Goal: Transaction & Acquisition: Purchase product/service

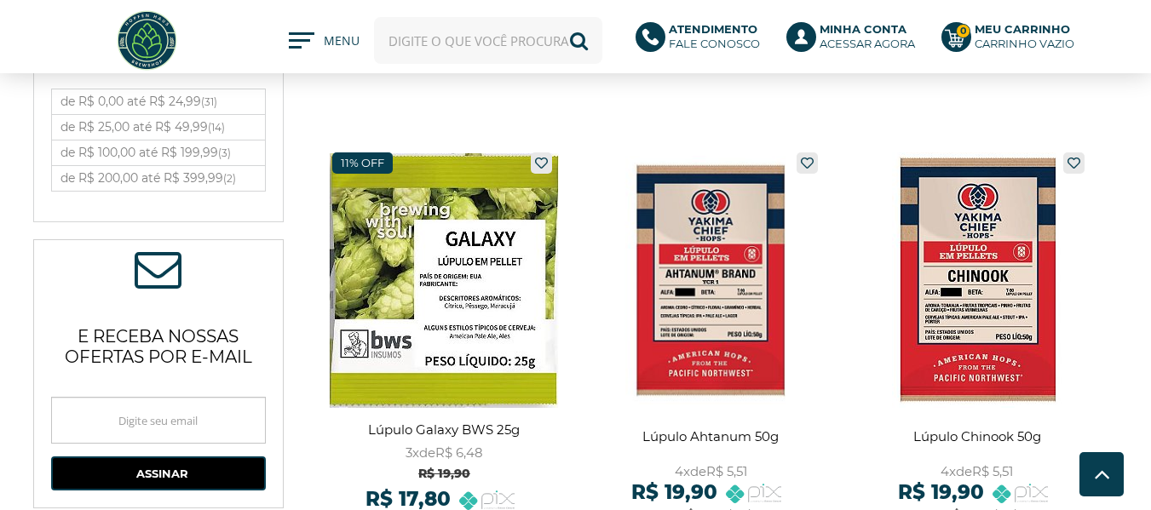
click at [459, 36] on input "text" at bounding box center [488, 40] width 228 height 47
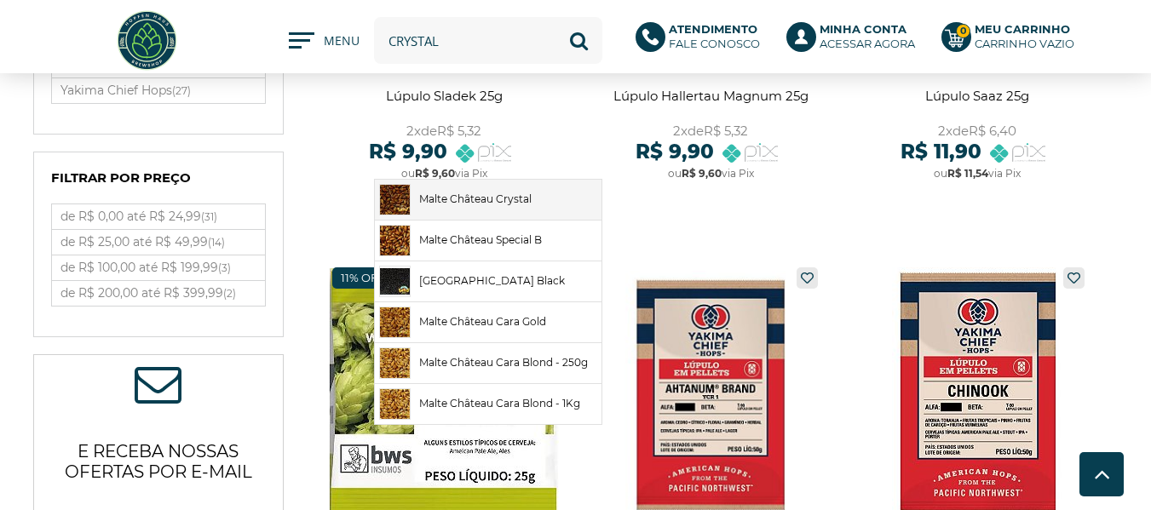
scroll to position [767, 0]
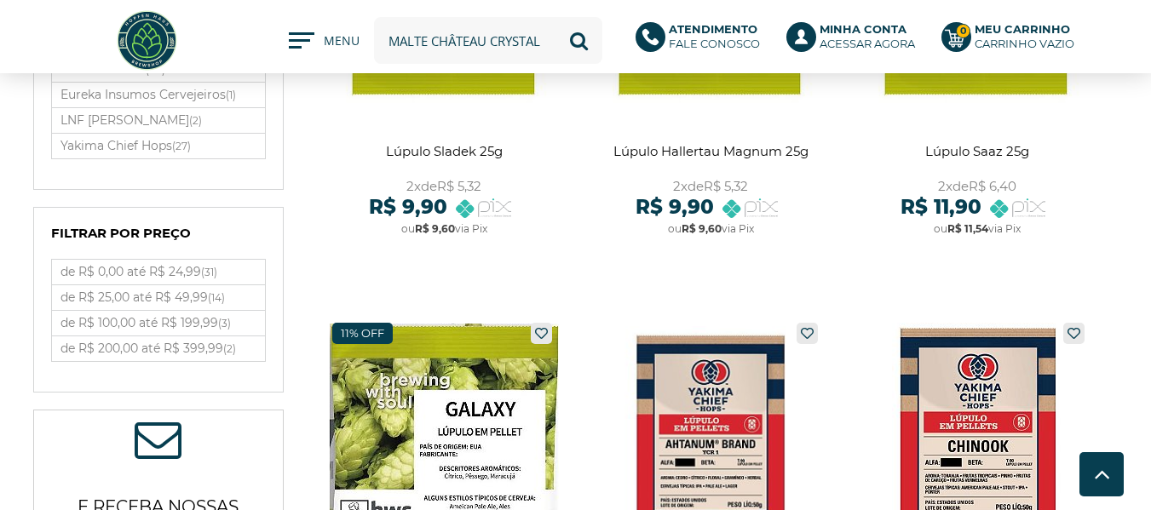
type input "Malte Château Crystal"
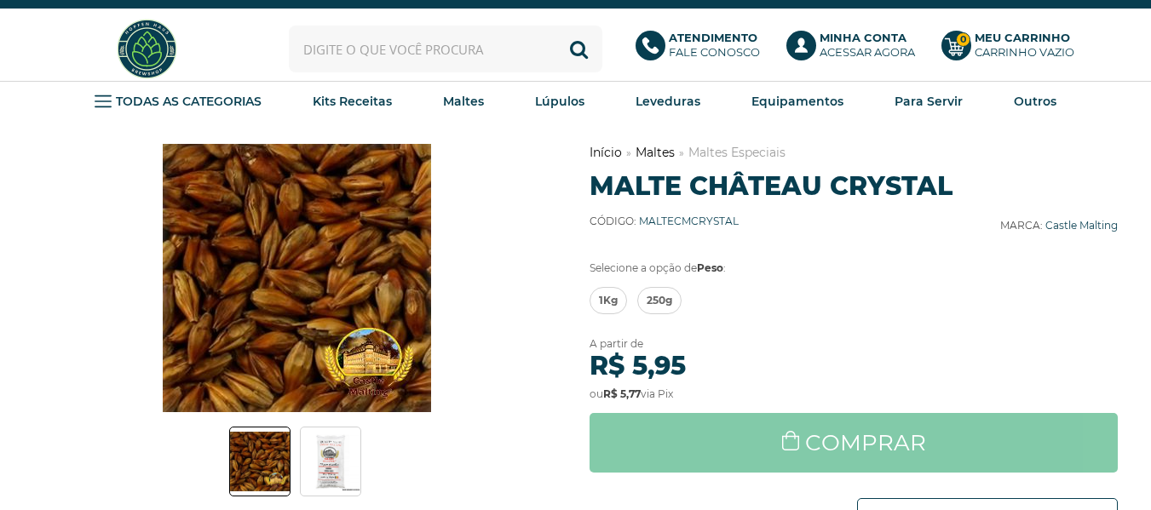
click at [447, 55] on input "text" at bounding box center [446, 49] width 314 height 47
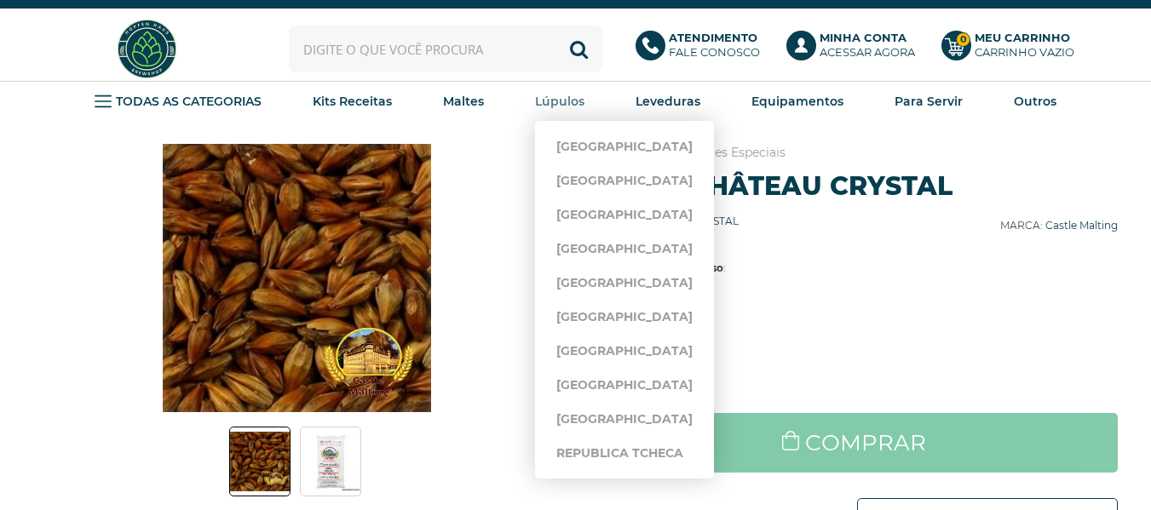
click at [555, 96] on strong "Lúpulos" at bounding box center [559, 101] width 49 height 15
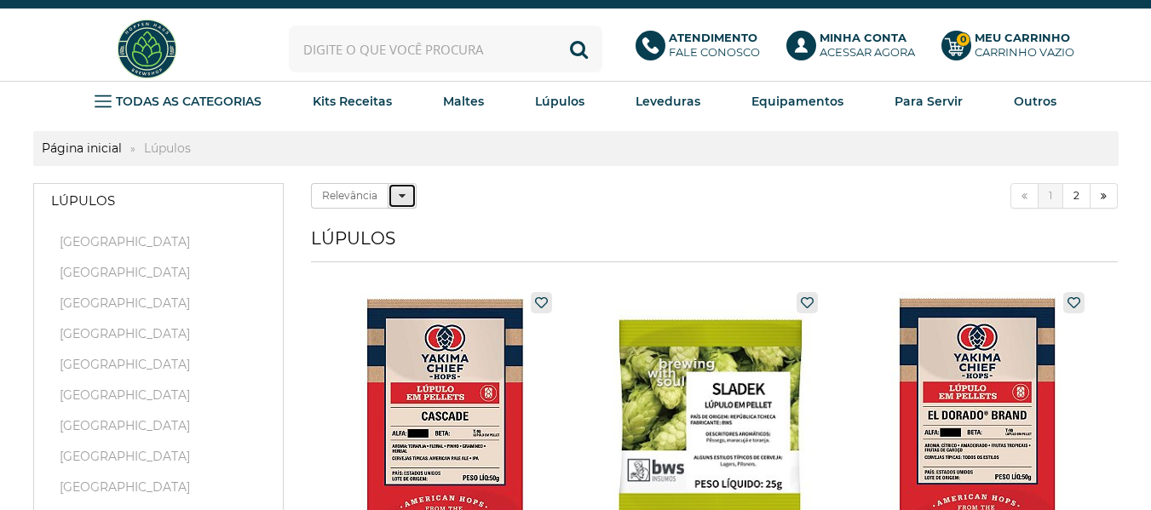
click at [400, 196] on icon at bounding box center [402, 196] width 7 height 12
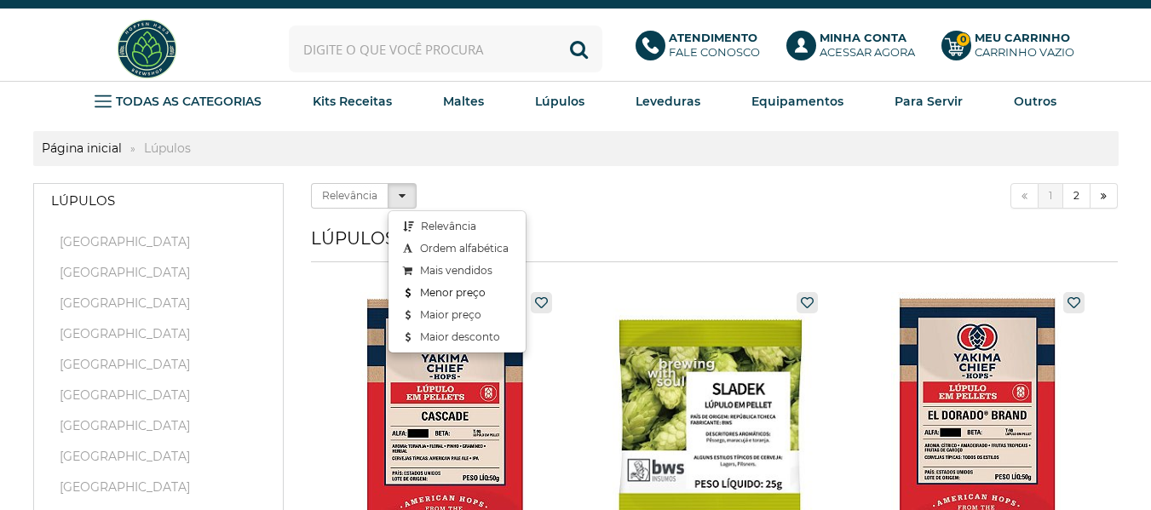
click at [424, 285] on link "Menor preço" at bounding box center [457, 293] width 137 height 22
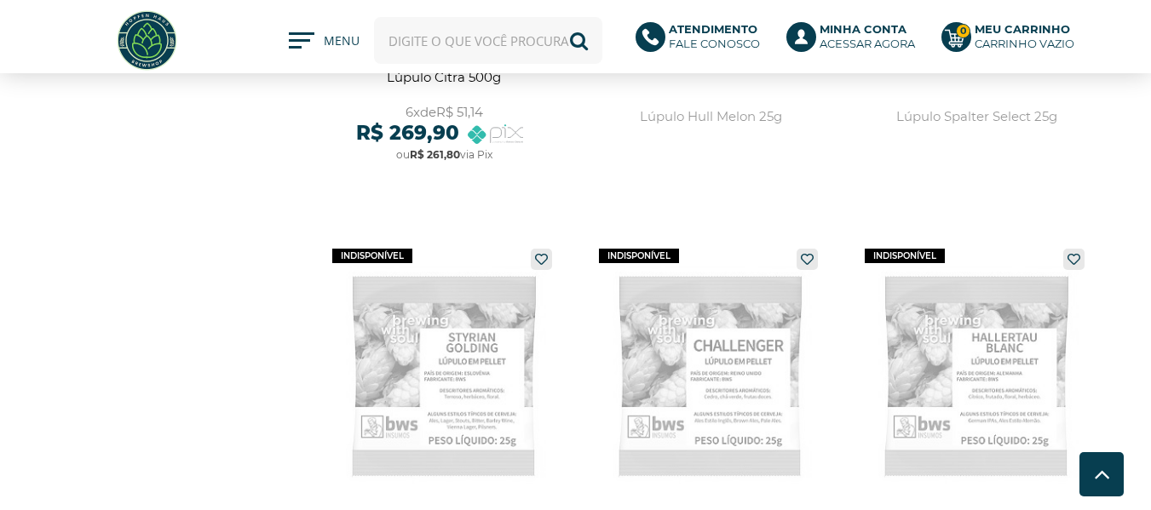
scroll to position [3578, 0]
